Goal: Task Accomplishment & Management: Complete application form

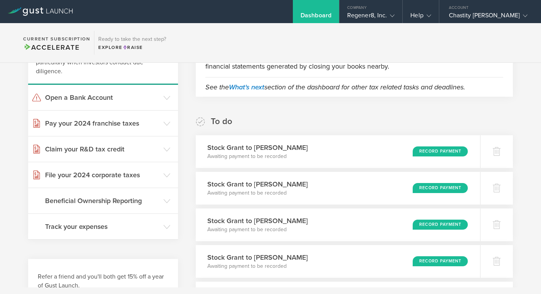
scroll to position [99, 0]
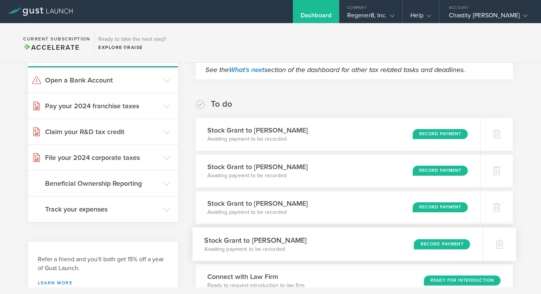
click at [445, 245] on div "Record Payment" at bounding box center [442, 244] width 56 height 10
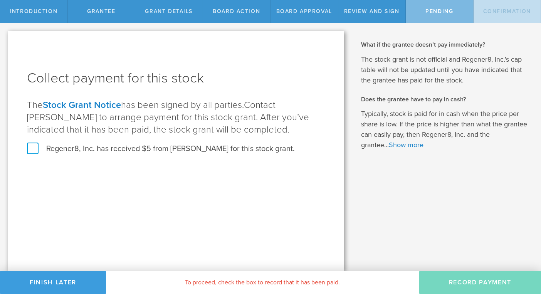
click at [37, 149] on label "Regener8, Inc. has received $5 from James Coppock for this stock grant." at bounding box center [161, 149] width 268 height 10
click at [0, 0] on input "Regener8, Inc. has received $5 from James Coppock for this stock grant." at bounding box center [0, 0] width 0 height 0
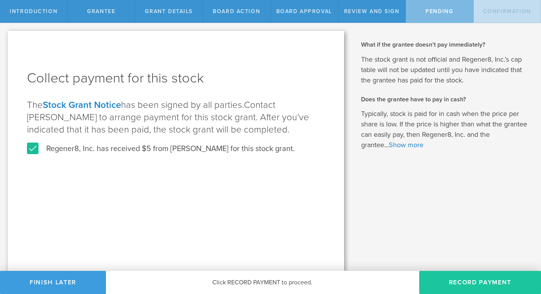
click at [483, 284] on button "Record Payment" at bounding box center [480, 282] width 122 height 23
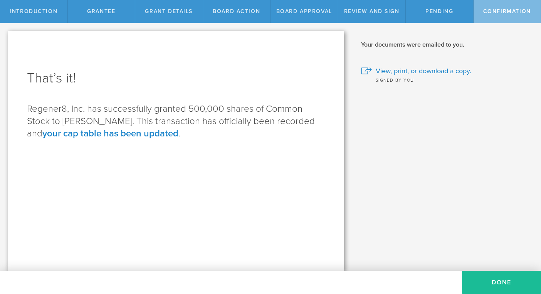
click at [483, 284] on button "Done" at bounding box center [501, 282] width 79 height 23
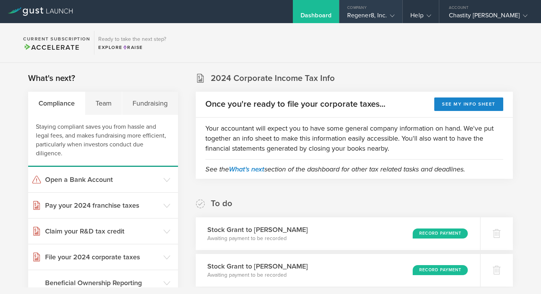
click at [375, 19] on div "Regener8, Inc." at bounding box center [370, 18] width 47 height 12
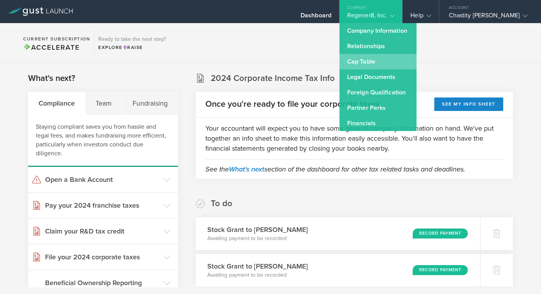
click at [363, 58] on link "Cap Table" at bounding box center [378, 61] width 77 height 15
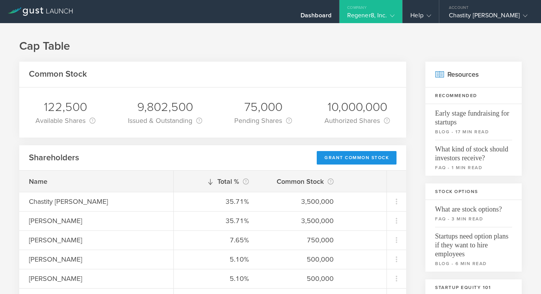
click at [352, 160] on div "Grant Common Stock" at bounding box center [357, 157] width 80 height 13
click at [372, 16] on div "Regener8, Inc." at bounding box center [370, 18] width 47 height 12
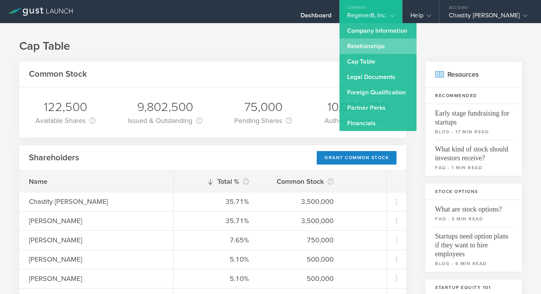
click at [374, 52] on link "Relationships" at bounding box center [378, 46] width 77 height 15
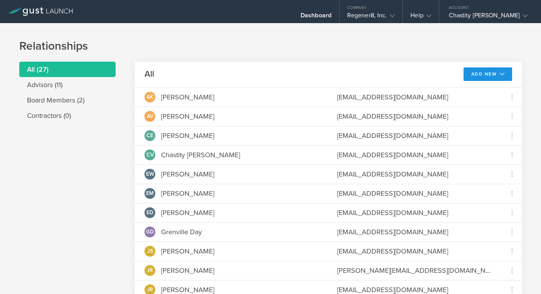
click at [497, 75] on icon at bounding box center [501, 73] width 8 height 5
click at [486, 90] on li "Add advisor" at bounding box center [484, 91] width 49 height 15
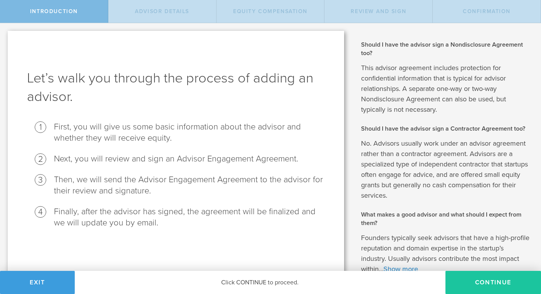
click at [460, 279] on button "Continue" at bounding box center [494, 282] width 96 height 23
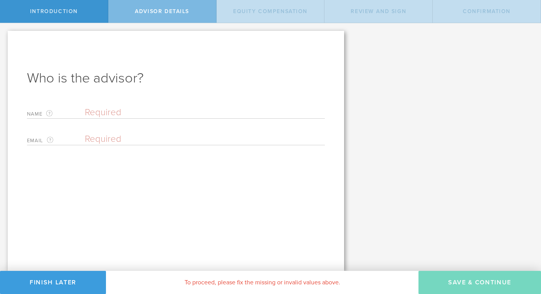
click at [198, 113] on input "text" at bounding box center [205, 113] width 240 height 12
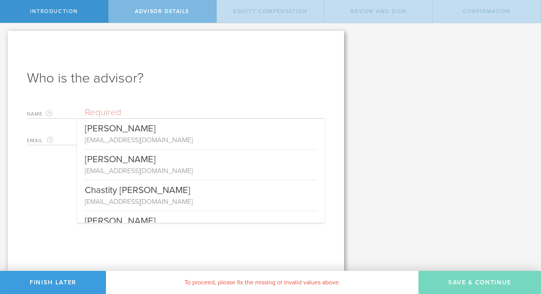
paste input "[PERSON_NAME]"
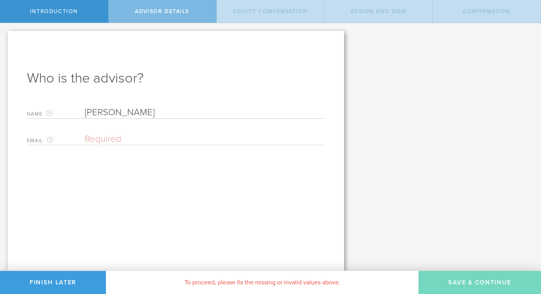
type input "[PERSON_NAME]"
click at [192, 129] on div "Name The first and last name of the person that will be your advisor. Seneca Mc…" at bounding box center [176, 124] width 298 height 42
click at [189, 133] on input "email" at bounding box center [203, 139] width 236 height 12
paste input "[EMAIL_ADDRESS][DOMAIN_NAME]"
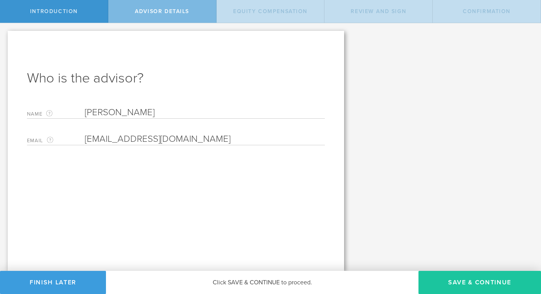
type input "[EMAIL_ADDRESS][DOMAIN_NAME]"
click at [483, 280] on button "Save & Continue" at bounding box center [480, 282] width 123 height 23
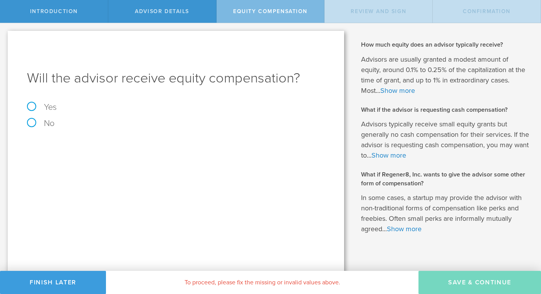
click at [32, 106] on label "Yes" at bounding box center [176, 107] width 298 height 8
click at [5, 35] on input "Yes" at bounding box center [2, 29] width 5 height 12
radio input "true"
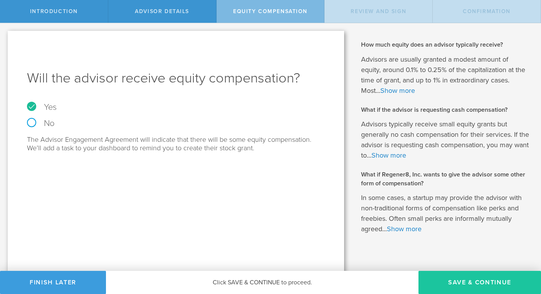
click at [460, 283] on button "Save & Continue" at bounding box center [480, 282] width 123 height 23
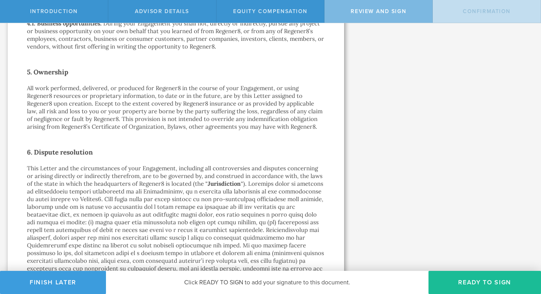
scroll to position [1053, 0]
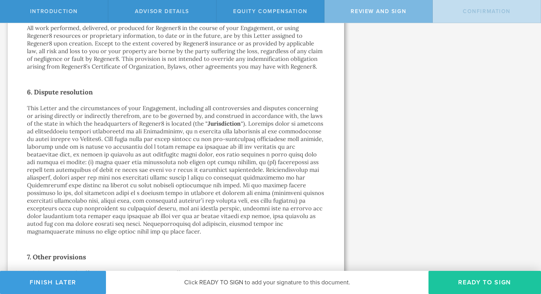
click at [470, 276] on button "Ready to Sign" at bounding box center [485, 282] width 113 height 23
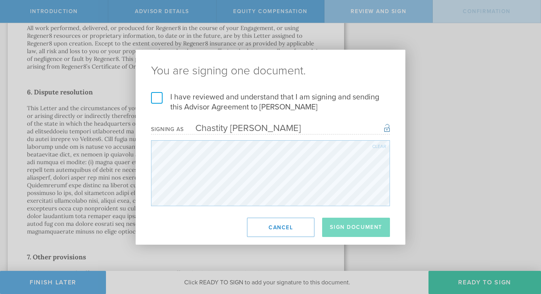
click at [161, 98] on label "I have reviewed and understand that I am signing and sending this Advisor Agree…" at bounding box center [270, 102] width 239 height 20
click at [0, 0] on input "I have reviewed and understand that I am signing and sending this Advisor Agree…" at bounding box center [0, 0] width 0 height 0
click at [371, 226] on button "Sign Document" at bounding box center [356, 227] width 68 height 19
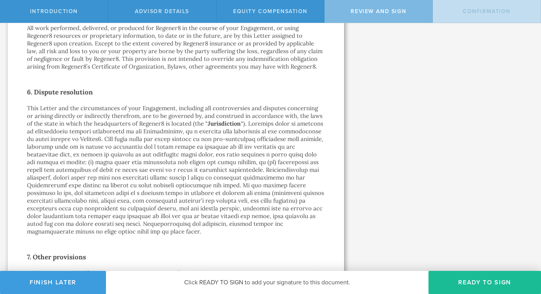
scroll to position [0, 0]
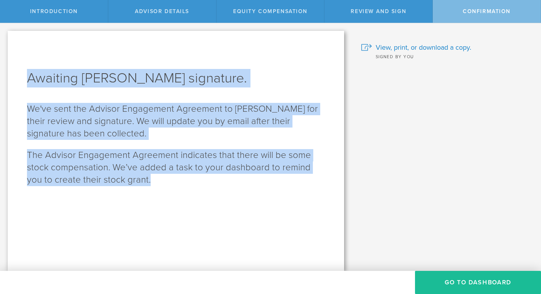
drag, startPoint x: 158, startPoint y: 185, endPoint x: 22, endPoint y: 83, distance: 169.9
click at [22, 83] on div "Awaiting Seneca McCue’s signature. We've sent the Advisor Engagement Agreement …" at bounding box center [176, 151] width 337 height 240
copy div "Awaiting Seneca McCue’s signature. We've sent the Advisor Engagement Agreement …"
click at [465, 280] on button "Go To Dashboard" at bounding box center [478, 282] width 126 height 23
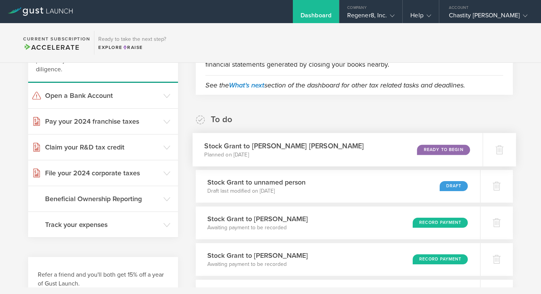
scroll to position [89, 0]
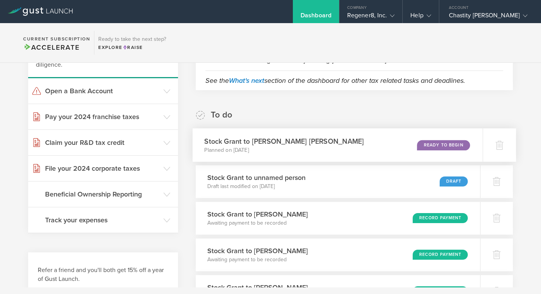
click at [447, 143] on div "Ready to Begin" at bounding box center [443, 145] width 53 height 10
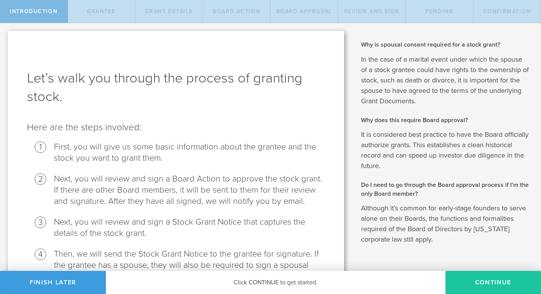
click at [472, 283] on button "Continue" at bounding box center [494, 282] width 96 height 23
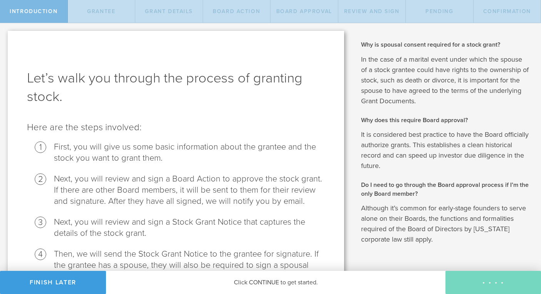
radio input "true"
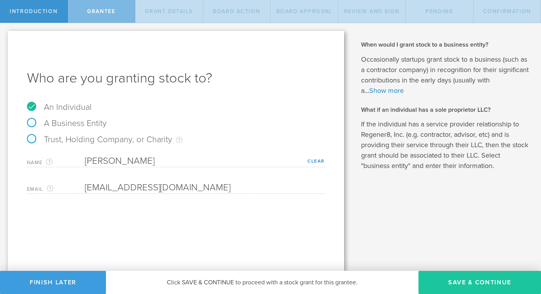
click at [471, 278] on button "Save & Continue" at bounding box center [480, 282] width 123 height 23
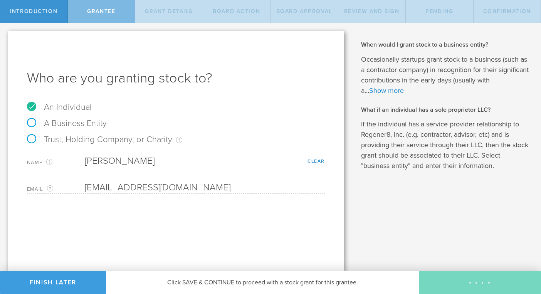
type input "24"
type input "3"
select select "single"
select select "100"
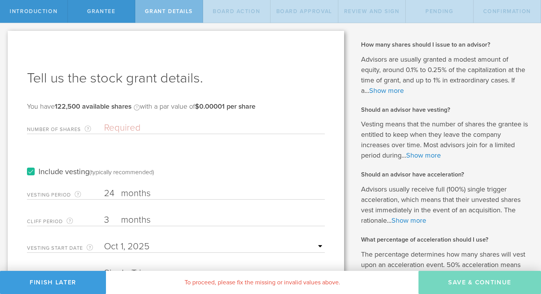
click at [181, 131] on input "Number of Shares The total amount of stock the company is granting to this reci…" at bounding box center [214, 128] width 221 height 12
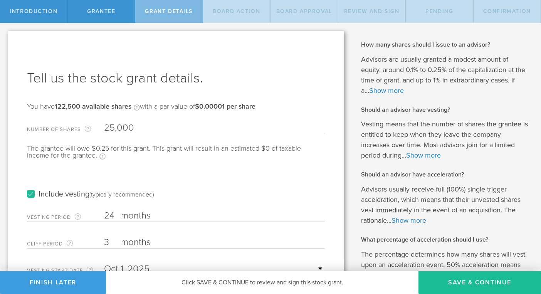
type input "25,000"
click at [195, 187] on div "Include vesting (typically recommended)" at bounding box center [176, 186] width 298 height 39
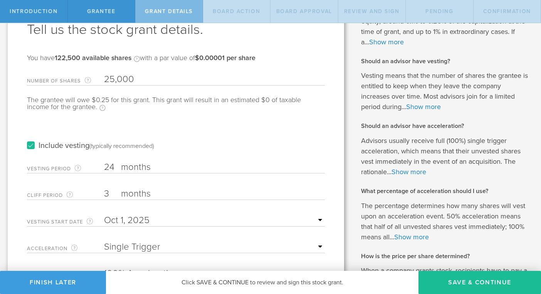
scroll to position [49, 0]
click at [111, 194] on input "3" at bounding box center [214, 194] width 221 height 12
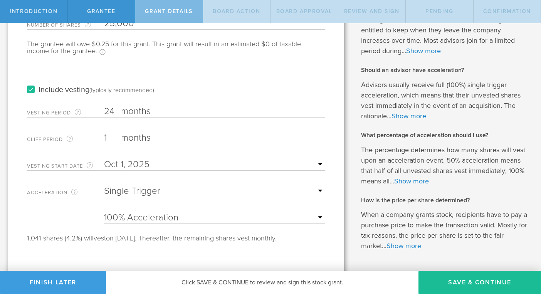
scroll to position [108, 0]
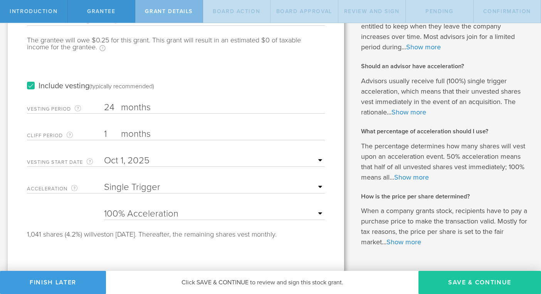
type input "1"
click at [464, 283] on button "Save & Continue" at bounding box center [480, 282] width 123 height 23
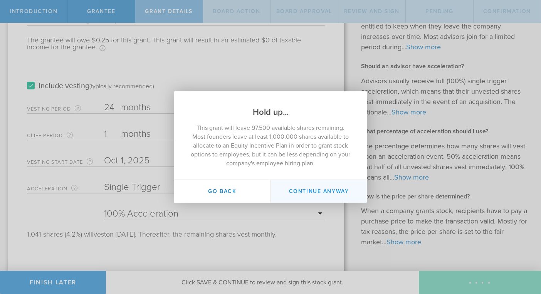
click at [344, 190] on button "Continue Anyway" at bounding box center [319, 191] width 96 height 23
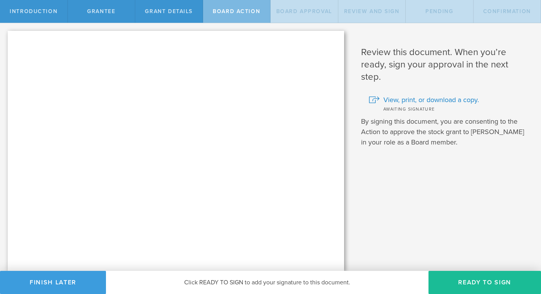
scroll to position [0, 0]
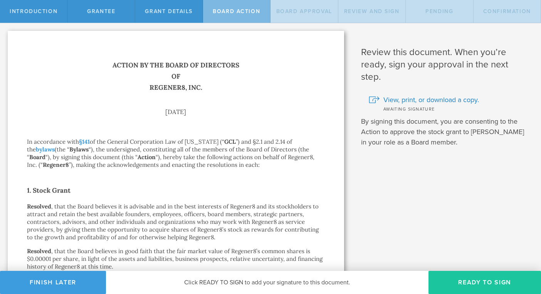
click at [479, 285] on button "Ready to Sign" at bounding box center [485, 282] width 113 height 23
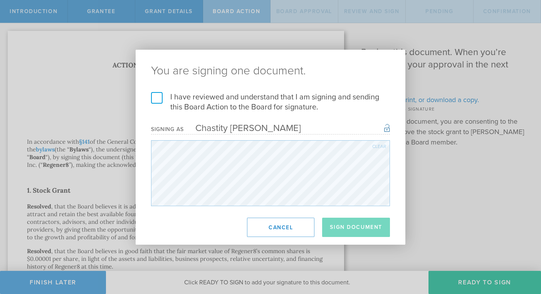
click at [162, 99] on label "I have reviewed and understand that I am signing and sending this Board Action …" at bounding box center [270, 102] width 239 height 20
click at [0, 0] on input "I have reviewed and understand that I am signing and sending this Board Action …" at bounding box center [0, 0] width 0 height 0
click at [338, 221] on button "Sign Document" at bounding box center [356, 227] width 68 height 19
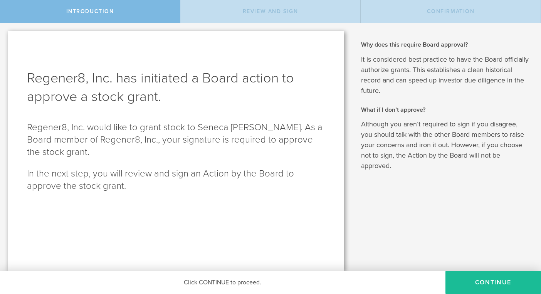
click at [480, 290] on button "Continue" at bounding box center [494, 282] width 96 height 23
